Goal: Information Seeking & Learning: Learn about a topic

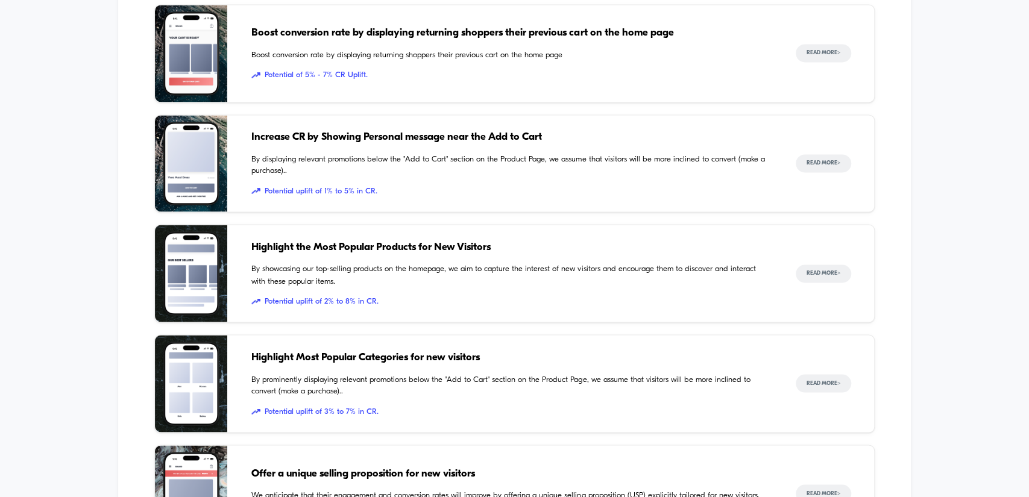
scroll to position [1103, 0]
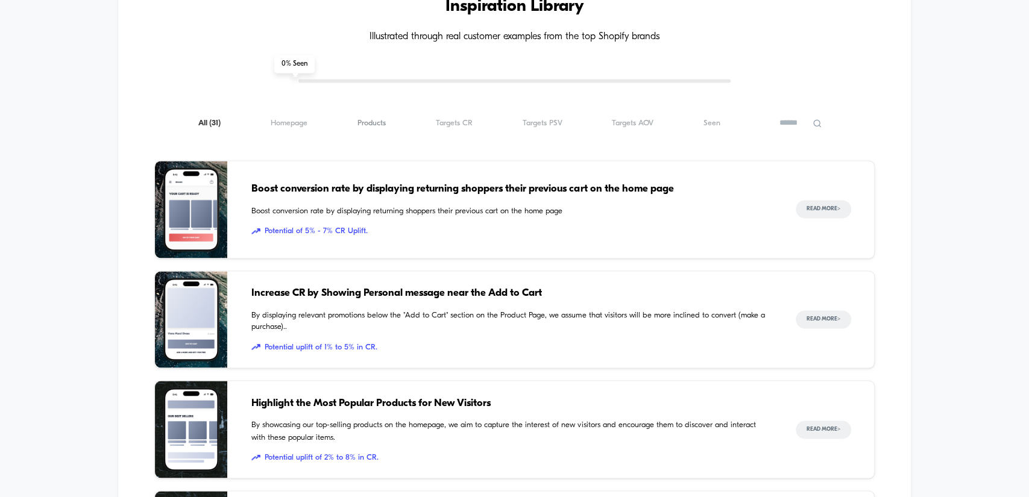
click at [375, 119] on span "Products ( 31 )" at bounding box center [371, 123] width 28 height 9
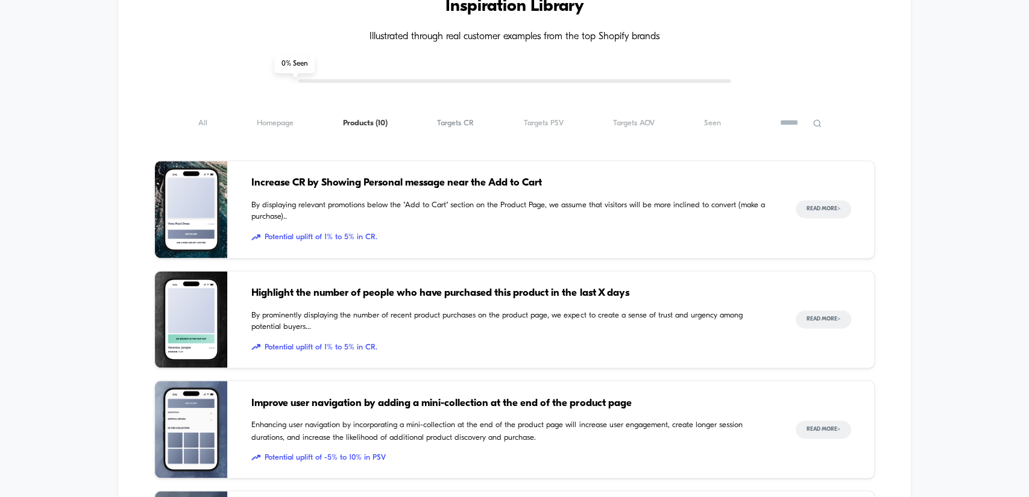
click at [458, 124] on span "Targets CR ( 10 )" at bounding box center [455, 123] width 37 height 9
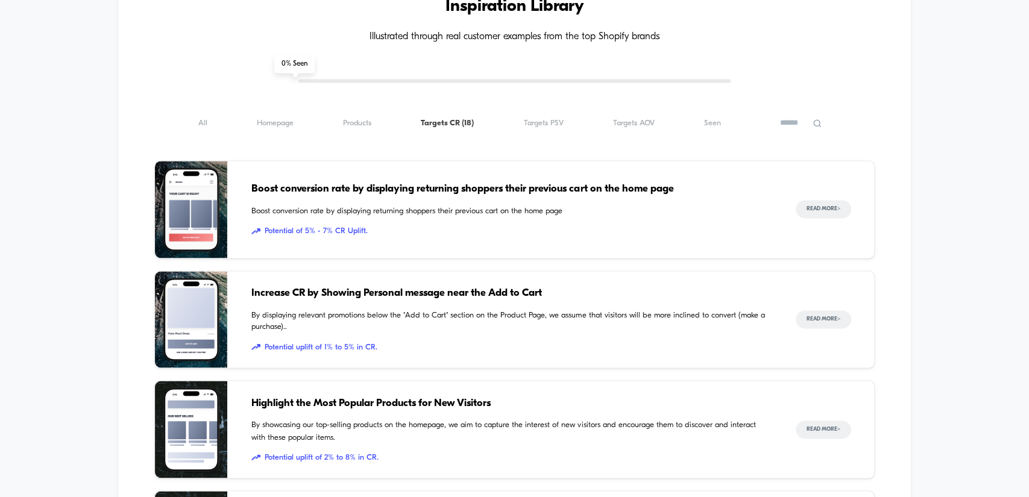
drag, startPoint x: 567, startPoint y: 192, endPoint x: 381, endPoint y: 189, distance: 185.0
click at [381, 189] on span "Boost conversion rate by displaying returning shoppers their previous cart on t…" at bounding box center [510, 189] width 519 height 16
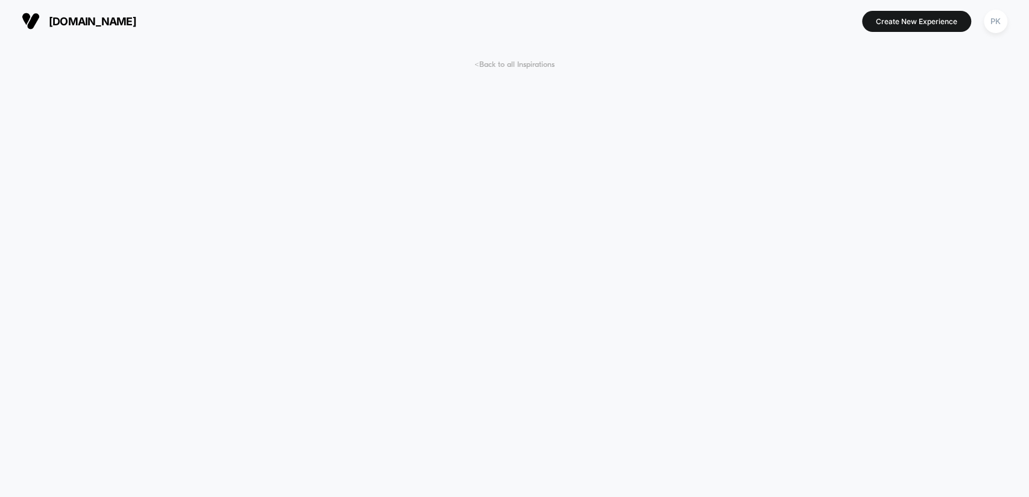
click at [516, 61] on span "< Back to all Inspirations" at bounding box center [514, 64] width 80 height 9
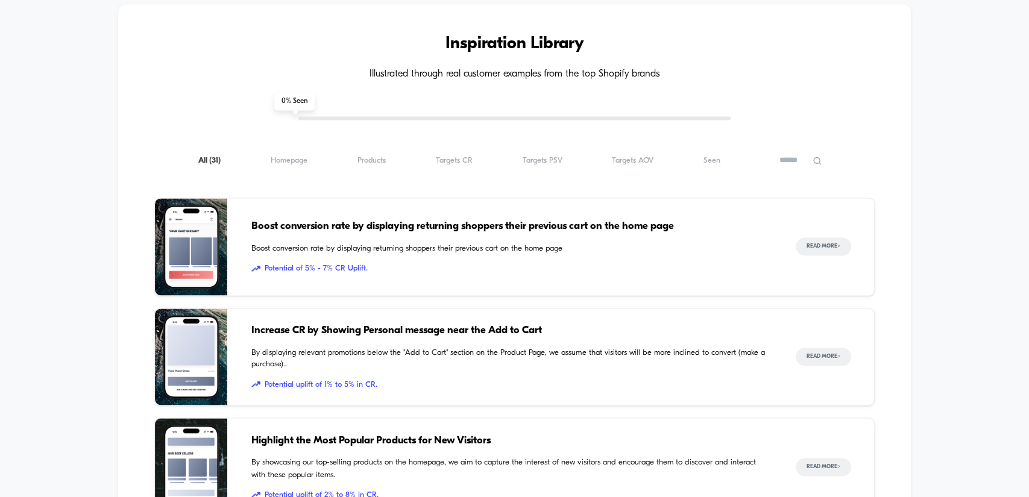
scroll to position [1067, 0]
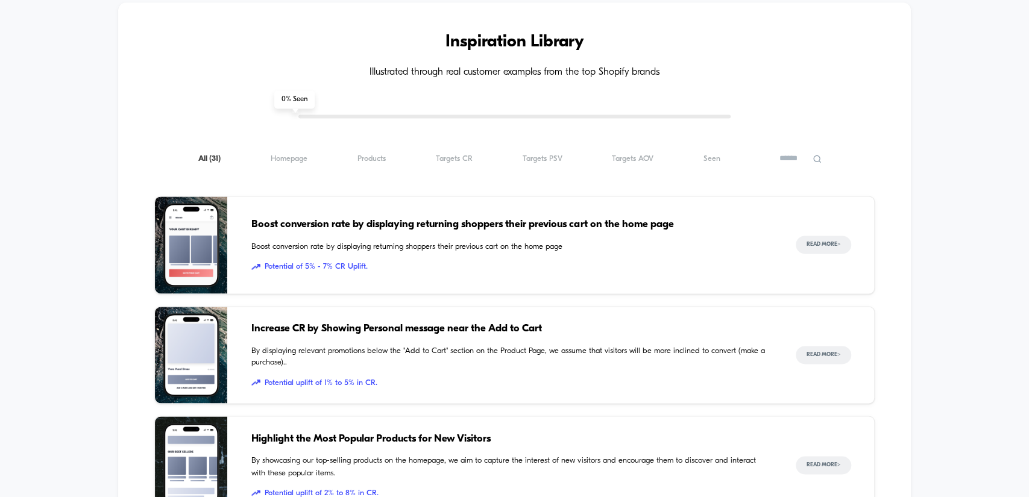
drag, startPoint x: 828, startPoint y: 240, endPoint x: 911, endPoint y: 215, distance: 86.9
click at [911, 215] on div "Inspiration Library Illustrated through real customer examples from the top Sho…" at bounding box center [514, 475] width 1029 height 994
click at [835, 242] on button "Read More >" at bounding box center [823, 245] width 55 height 18
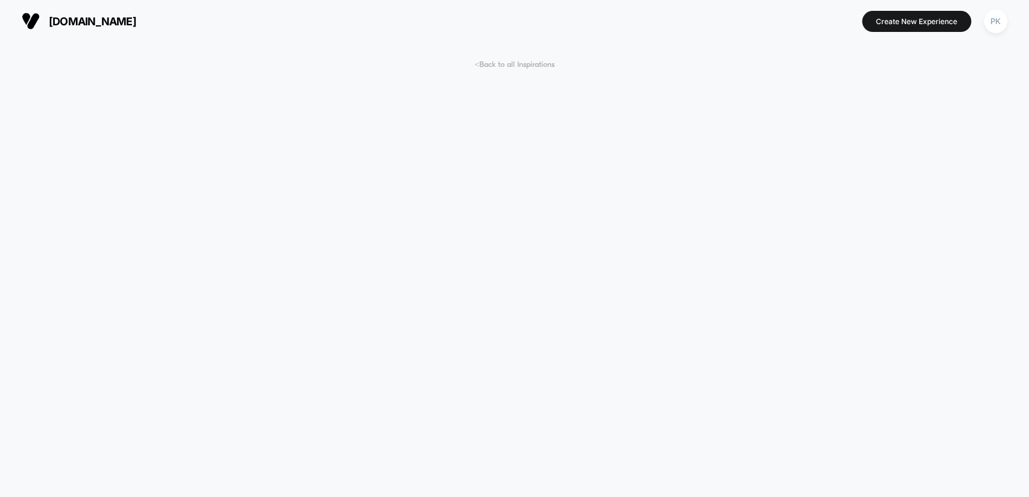
click at [486, 63] on span "< Back to all Inspirations" at bounding box center [514, 64] width 80 height 9
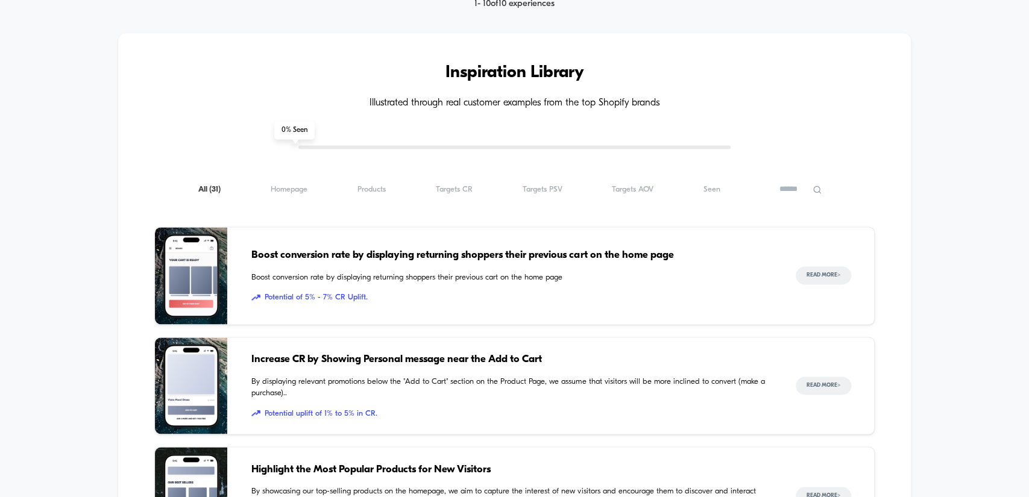
scroll to position [1067, 0]
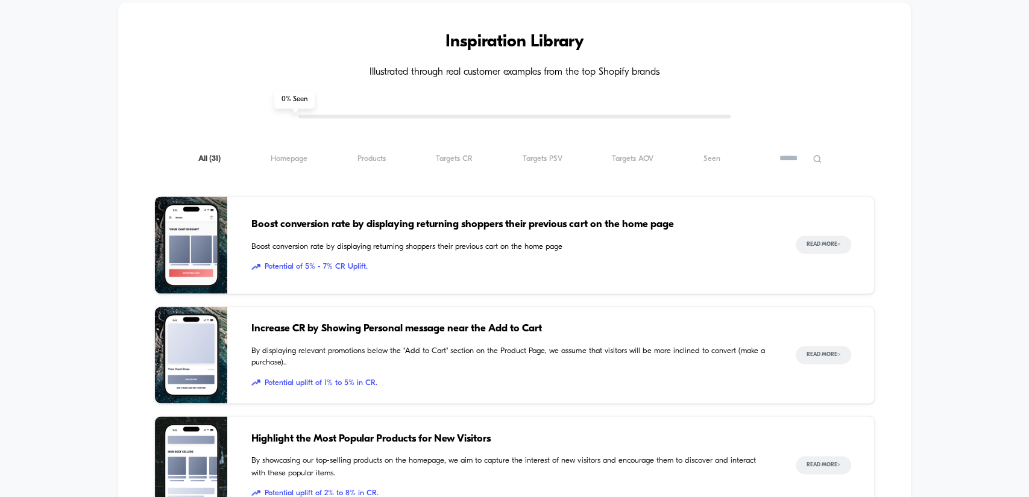
click at [459, 148] on div "Inspiration Library Illustrated through real customer examples from the top Sho…" at bounding box center [514, 475] width 792 height 946
click at [459, 154] on span "Targets CR ( 31 )" at bounding box center [454, 158] width 37 height 9
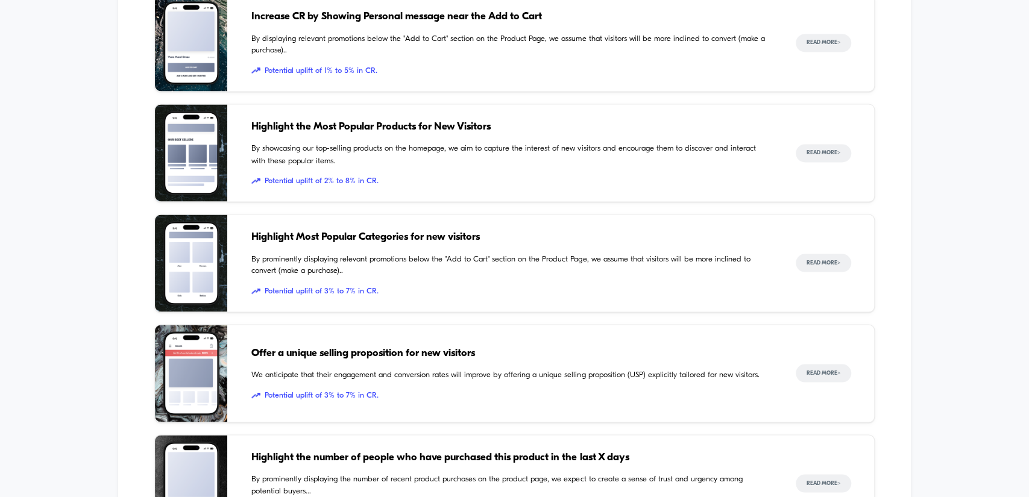
scroll to position [1536, 0]
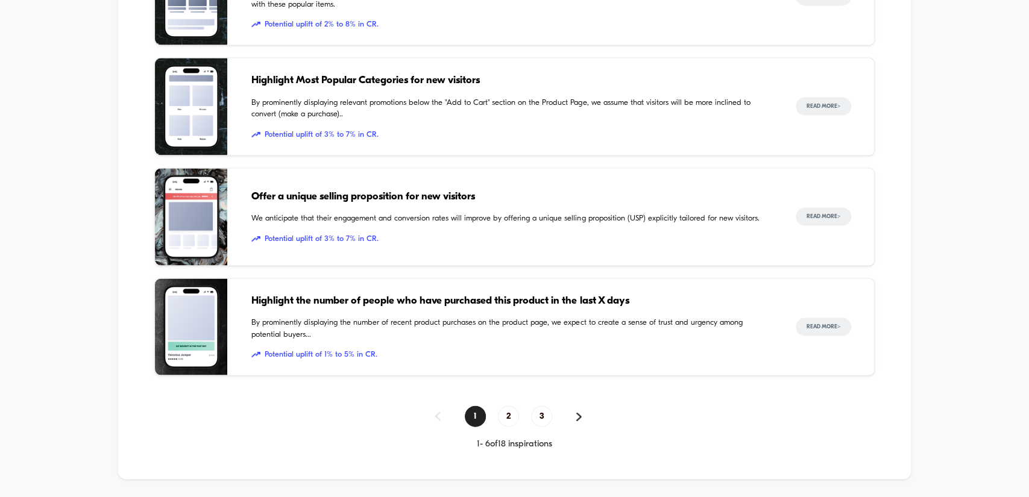
click at [507, 413] on span "2" at bounding box center [508, 416] width 21 height 21
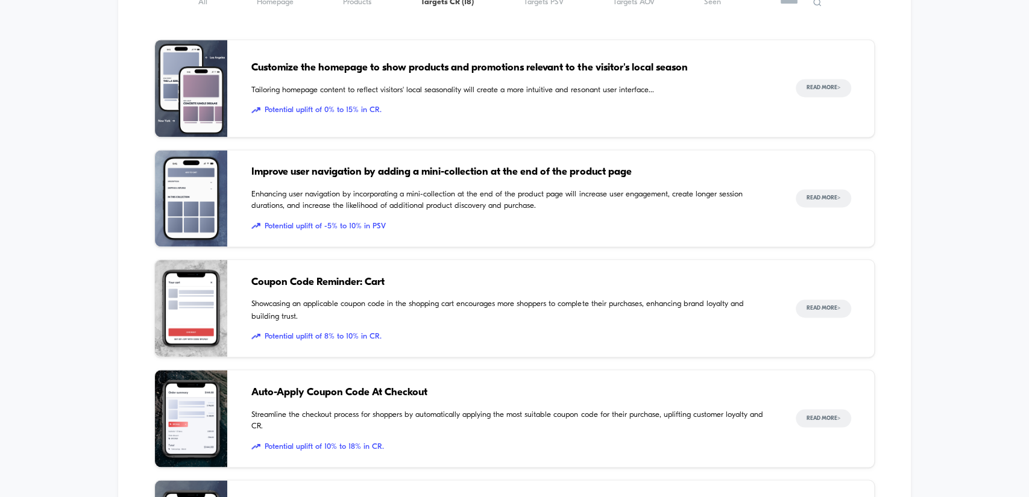
scroll to position [1572, 0]
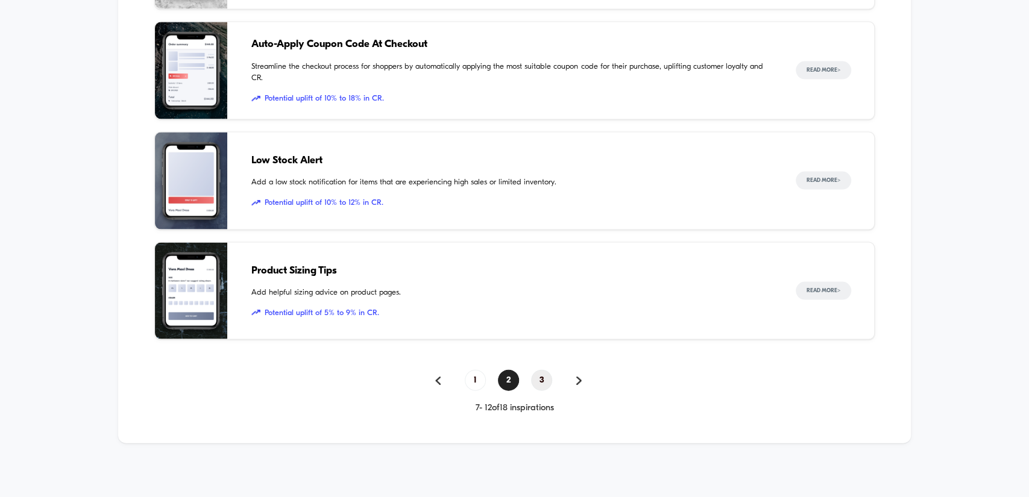
click at [542, 380] on span "3" at bounding box center [541, 380] width 21 height 21
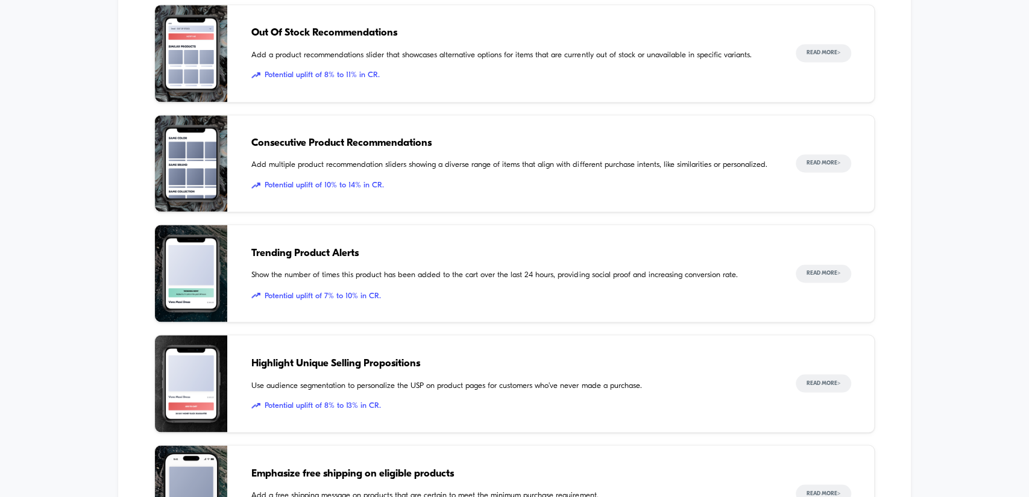
scroll to position [1103, 0]
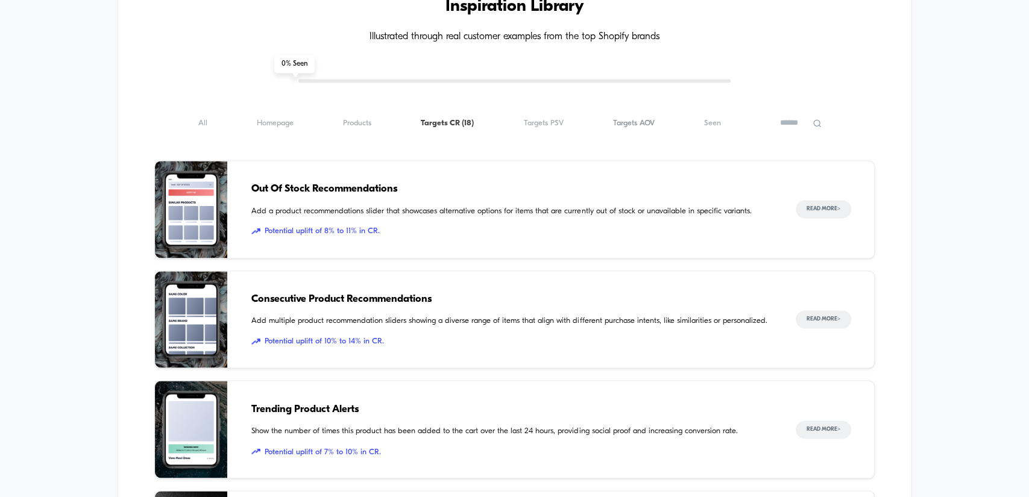
click at [636, 125] on span "Targets AOV ( 18 )" at bounding box center [634, 123] width 42 height 9
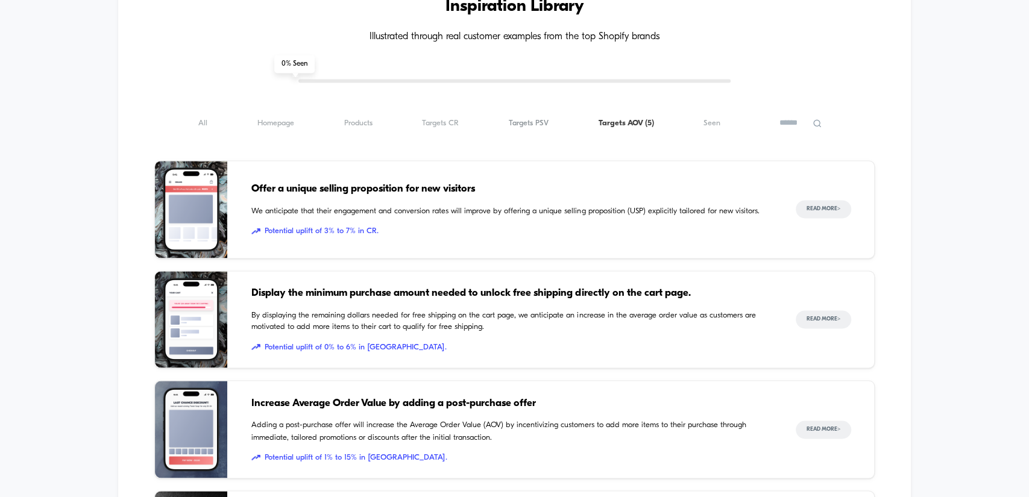
click at [535, 120] on span "Targets PSV ( 5 )" at bounding box center [529, 123] width 40 height 9
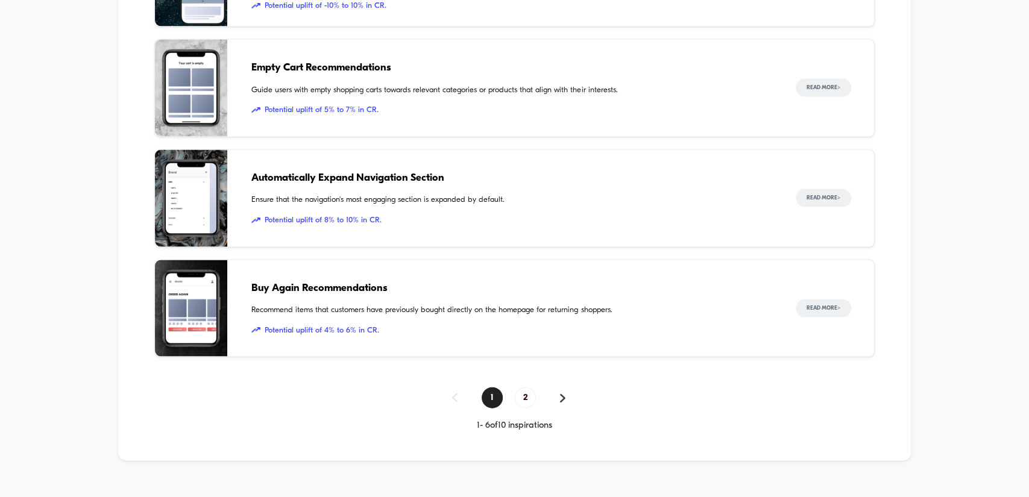
scroll to position [1572, 0]
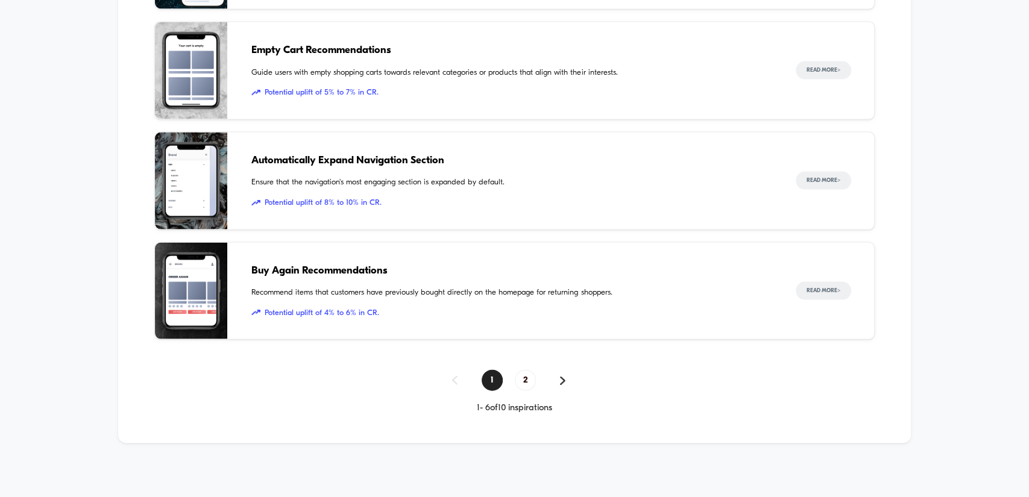
click at [527, 377] on span "2" at bounding box center [525, 380] width 21 height 21
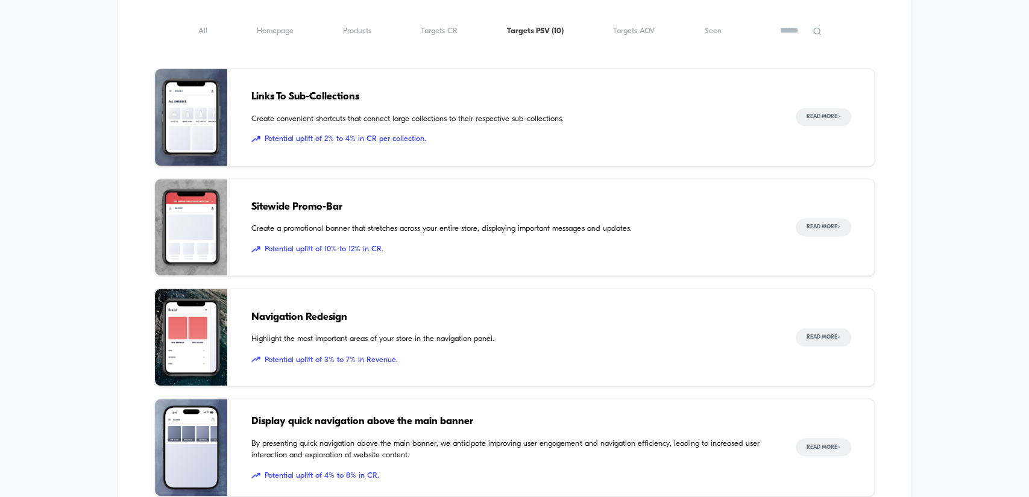
scroll to position [1039, 0]
